Goal: Information Seeking & Learning: Learn about a topic

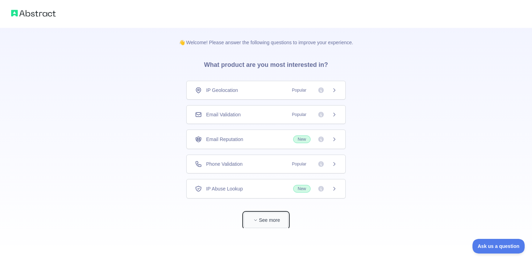
click at [261, 215] on button "See more" at bounding box center [266, 220] width 45 height 16
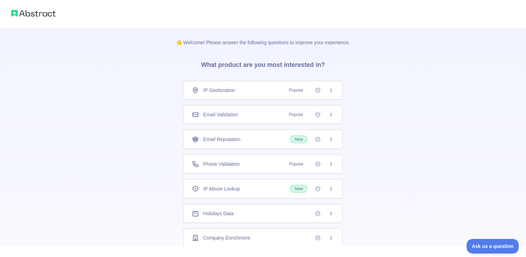
click at [267, 142] on div "Email Reputation New" at bounding box center [263, 139] width 142 height 8
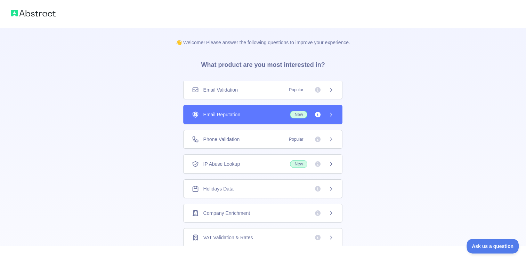
scroll to position [33, 0]
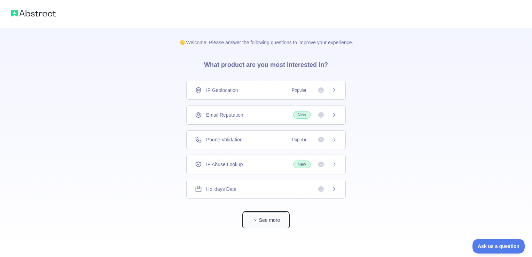
click at [260, 220] on button "See more" at bounding box center [266, 220] width 45 height 16
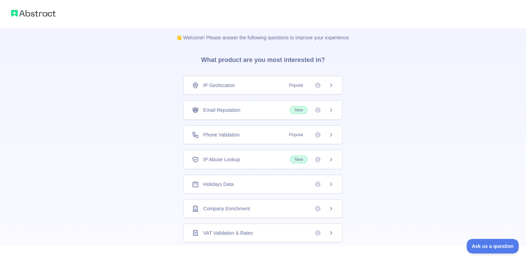
scroll to position [5, 0]
click at [241, 86] on div "IP Geolocation Popular" at bounding box center [263, 85] width 142 height 7
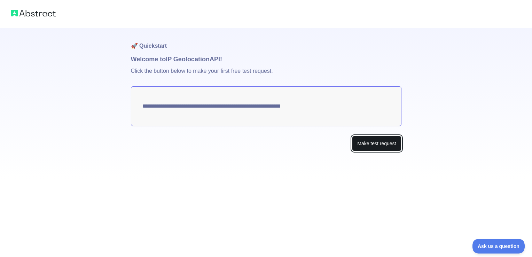
click at [370, 147] on button "Make test request" at bounding box center [376, 144] width 49 height 16
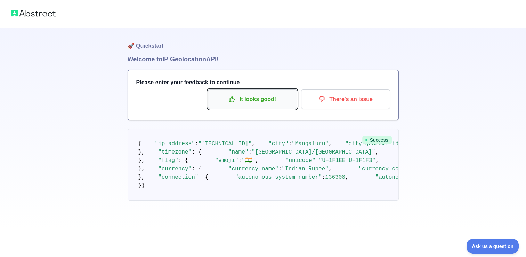
click at [277, 104] on p "It looks good!" at bounding box center [252, 99] width 79 height 12
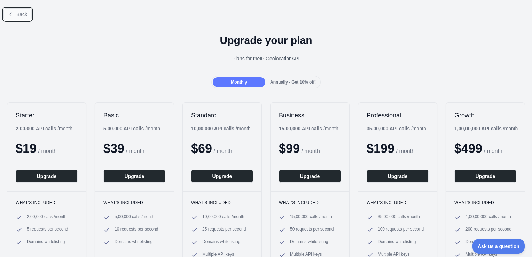
click at [14, 10] on button "Back" at bounding box center [17, 14] width 28 height 12
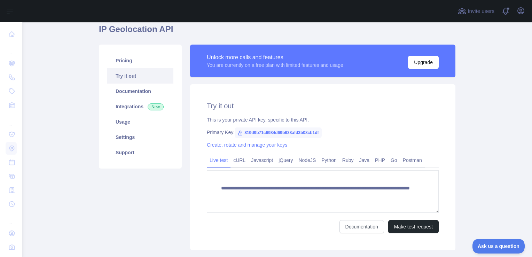
scroll to position [26, 0]
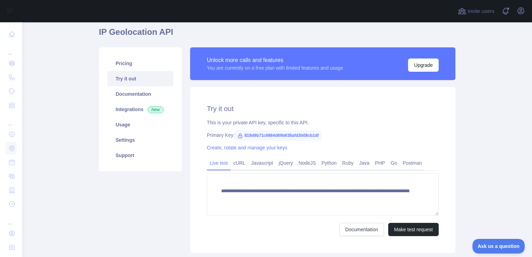
click at [257, 138] on span "819d9b71c6984d69b638afd3b08cb1df" at bounding box center [278, 135] width 87 height 10
click at [251, 136] on span "819d9b71c6984d69b638afd3b08cb1df" at bounding box center [278, 135] width 87 height 10
drag, startPoint x: 316, startPoint y: 135, endPoint x: 239, endPoint y: 134, distance: 76.9
click at [239, 134] on span "819d9b71c6984d69b638afd3b08cb1df" at bounding box center [278, 135] width 87 height 10
copy span "819d9b71c6984d69b638afd3b08cb1df"
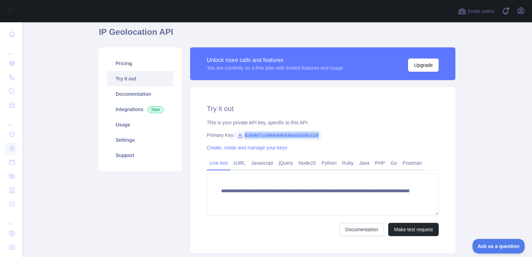
click at [238, 137] on icon at bounding box center [240, 136] width 4 height 4
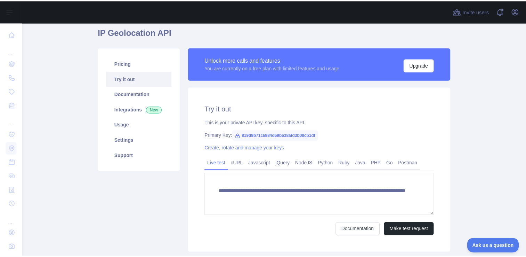
scroll to position [0, 0]
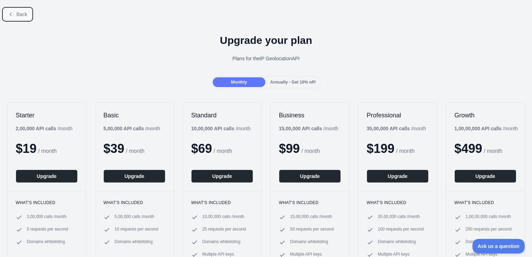
click at [13, 16] on icon at bounding box center [11, 14] width 6 height 6
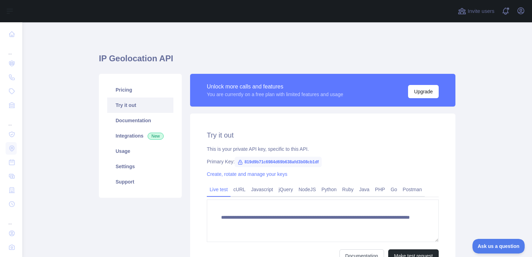
click at [13, 16] on div "Open sidebar" at bounding box center [266, 11] width 532 height 22
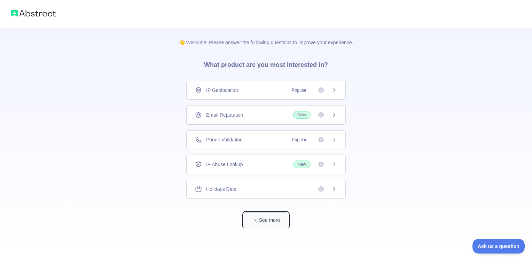
click at [269, 219] on button "See more" at bounding box center [266, 220] width 45 height 16
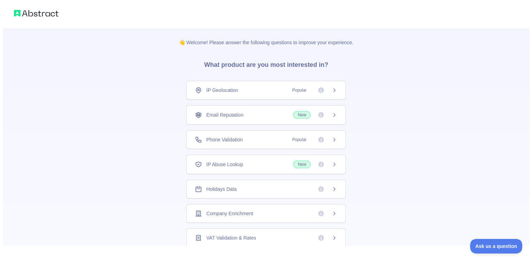
scroll to position [0, 0]
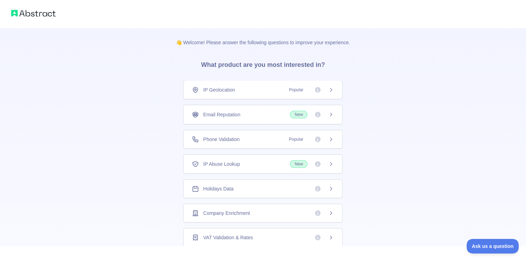
click at [247, 190] on div "Holidays Data" at bounding box center [263, 188] width 142 height 7
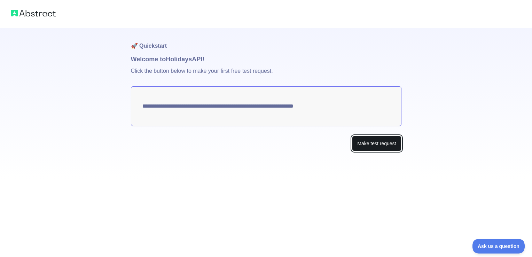
click at [366, 142] on button "Make test request" at bounding box center [376, 144] width 49 height 16
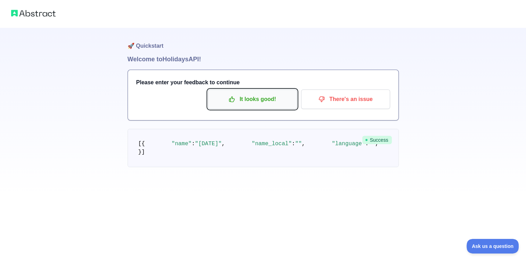
click at [275, 99] on p "It looks good!" at bounding box center [252, 99] width 79 height 12
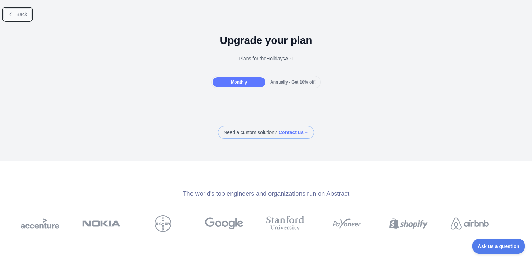
click at [17, 19] on button "Back" at bounding box center [17, 14] width 28 height 12
